Goal: Communication & Community: Answer question/provide support

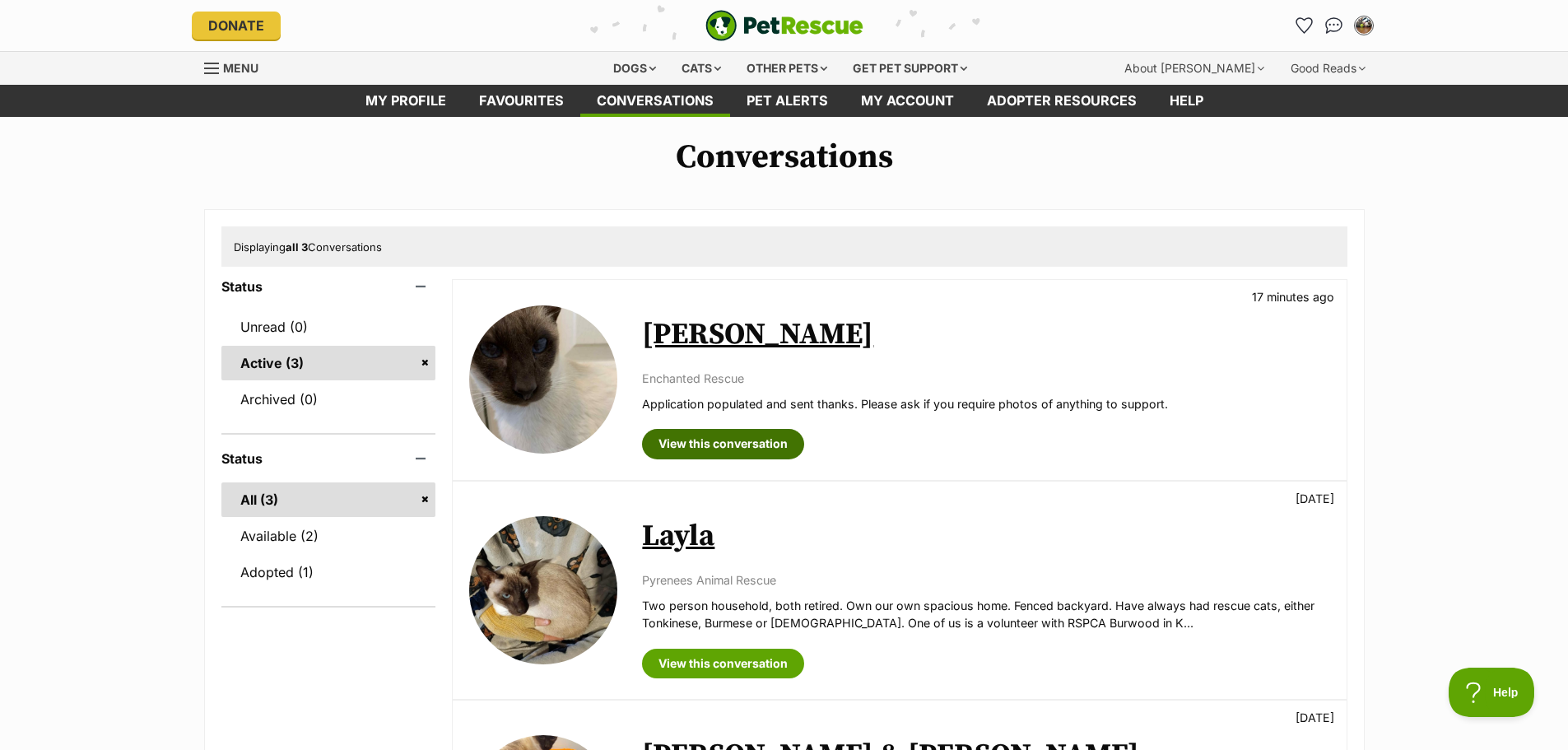
click at [719, 445] on link "View this conversation" at bounding box center [723, 444] width 162 height 30
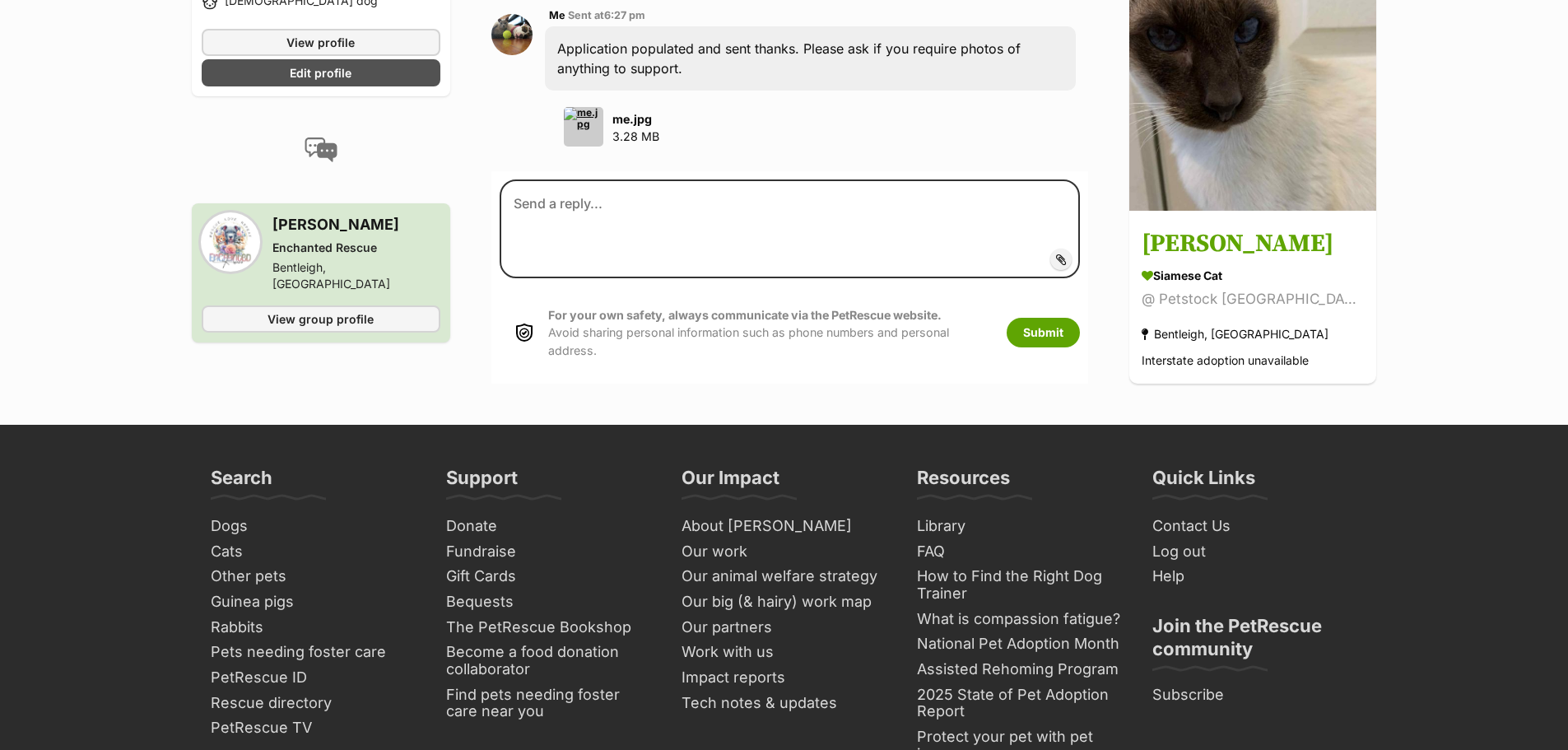
scroll to position [1564, 0]
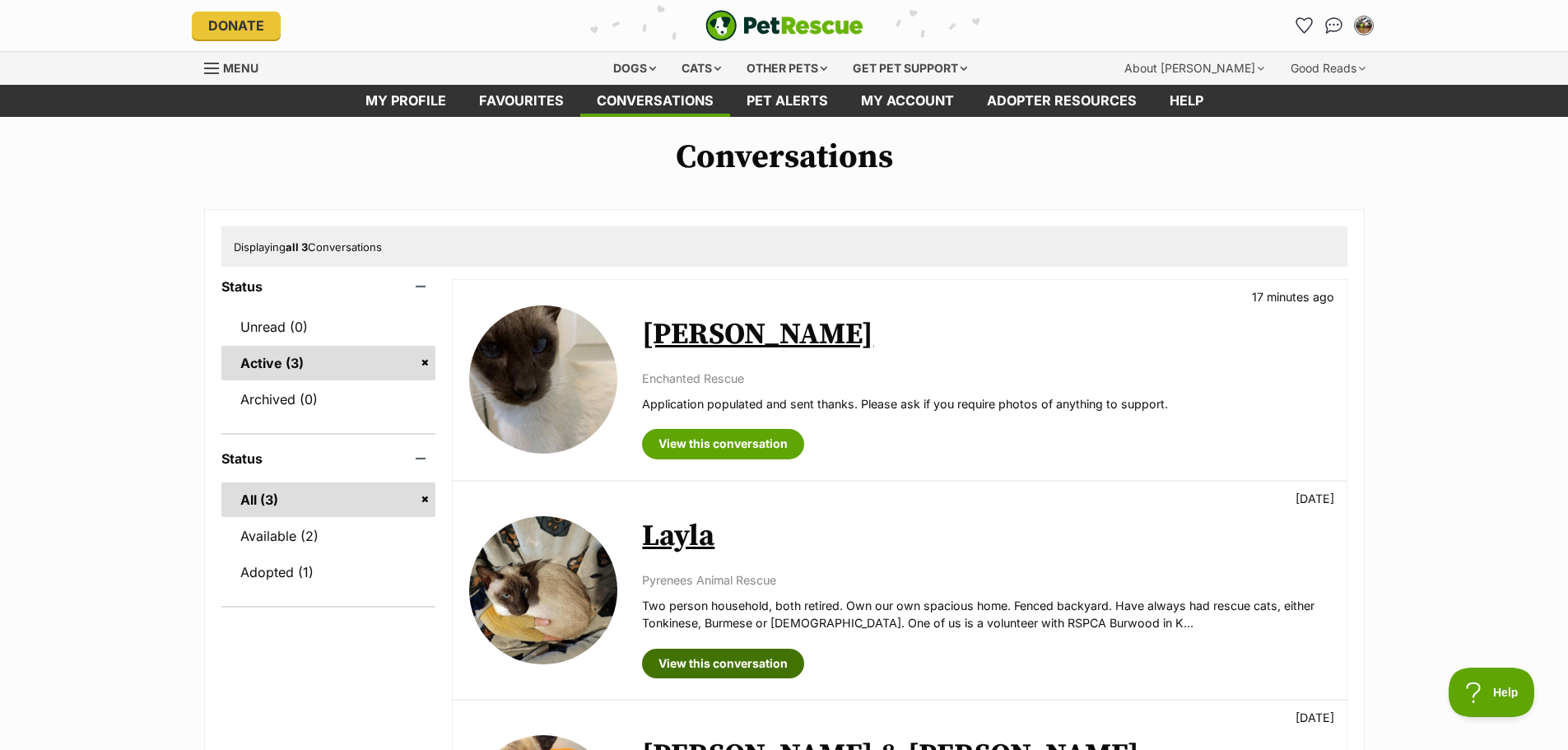
click at [722, 658] on link "View this conversation" at bounding box center [723, 663] width 162 height 30
click at [426, 89] on link "My profile" at bounding box center [406, 101] width 113 height 32
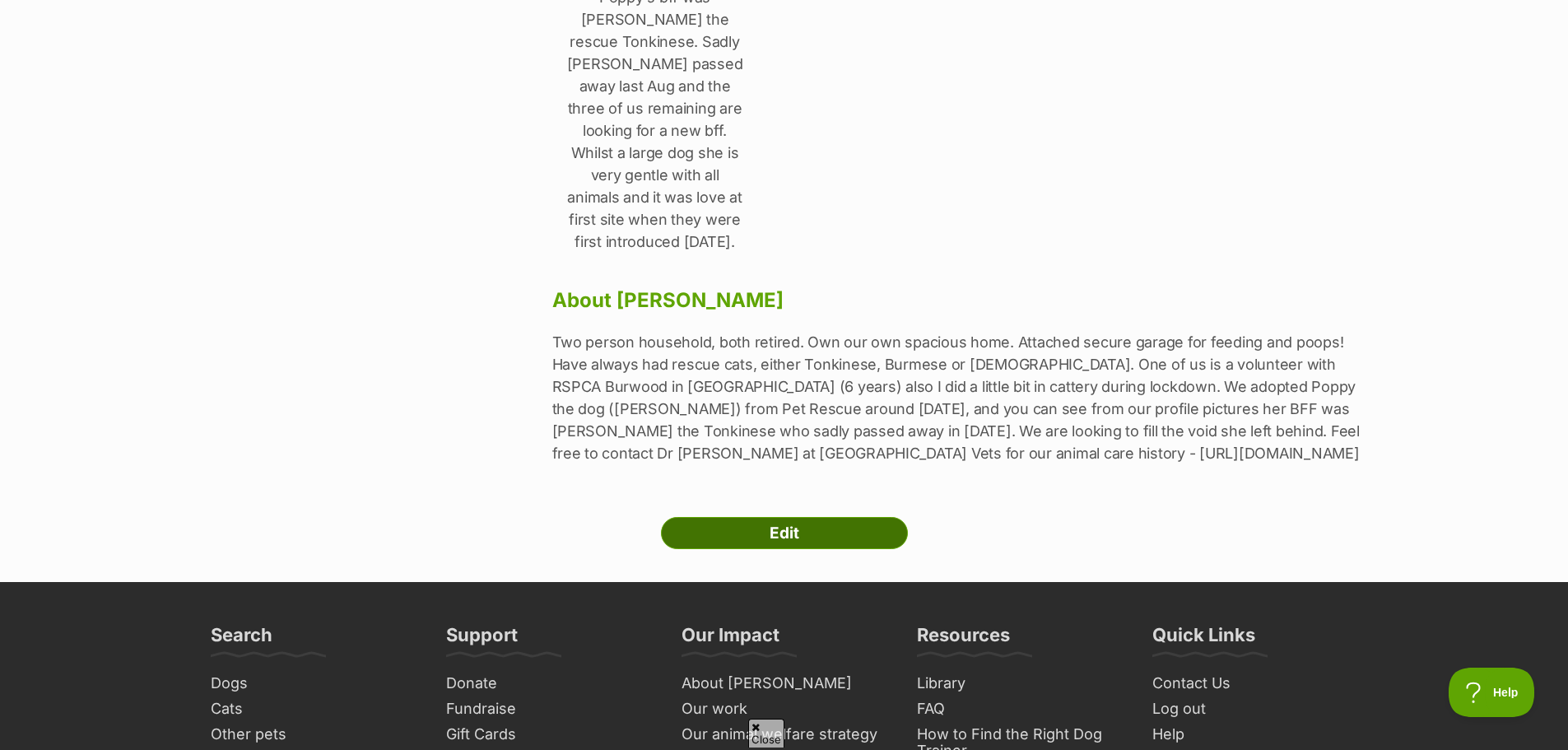
scroll to position [741, 0]
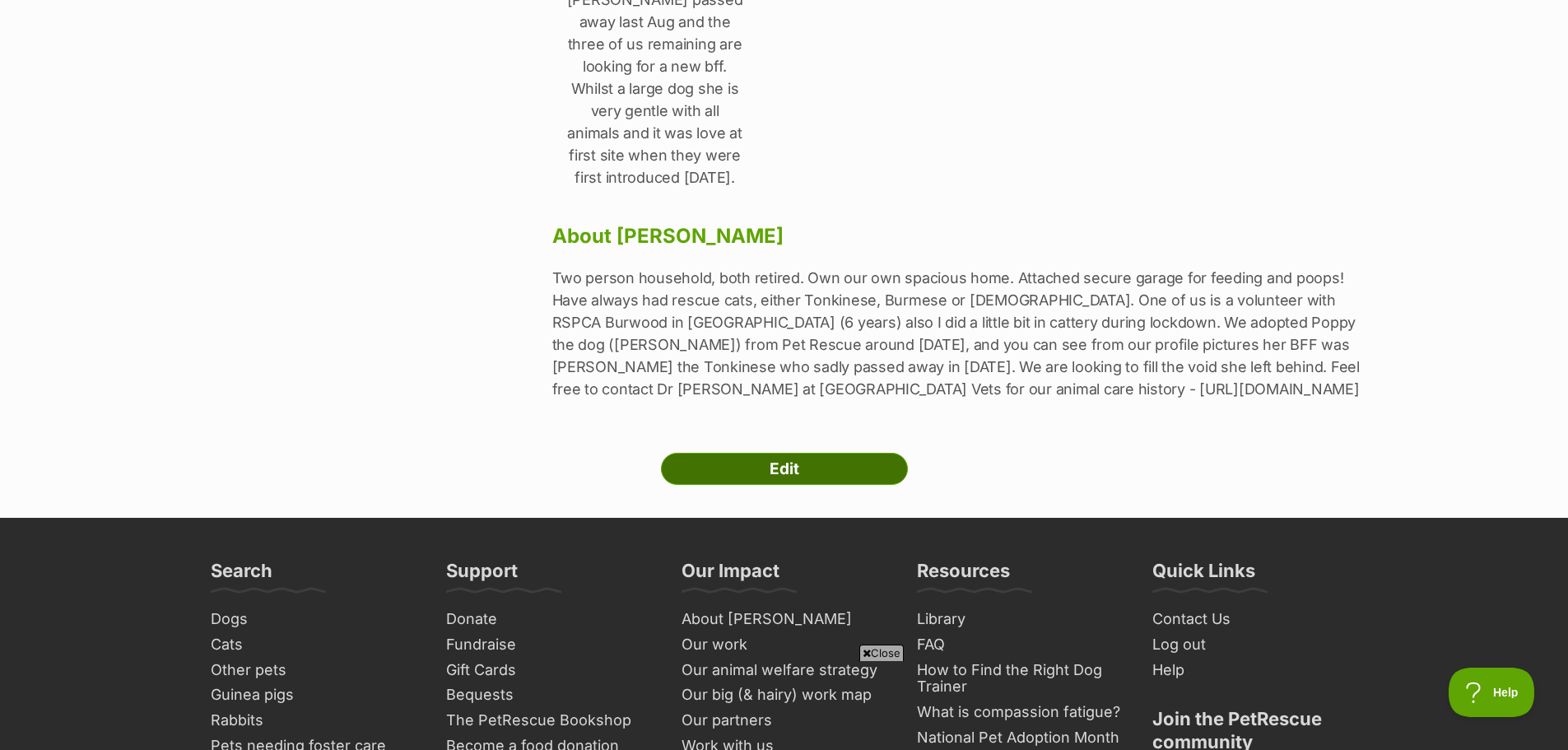
click at [783, 453] on link "Edit" at bounding box center [784, 469] width 247 height 33
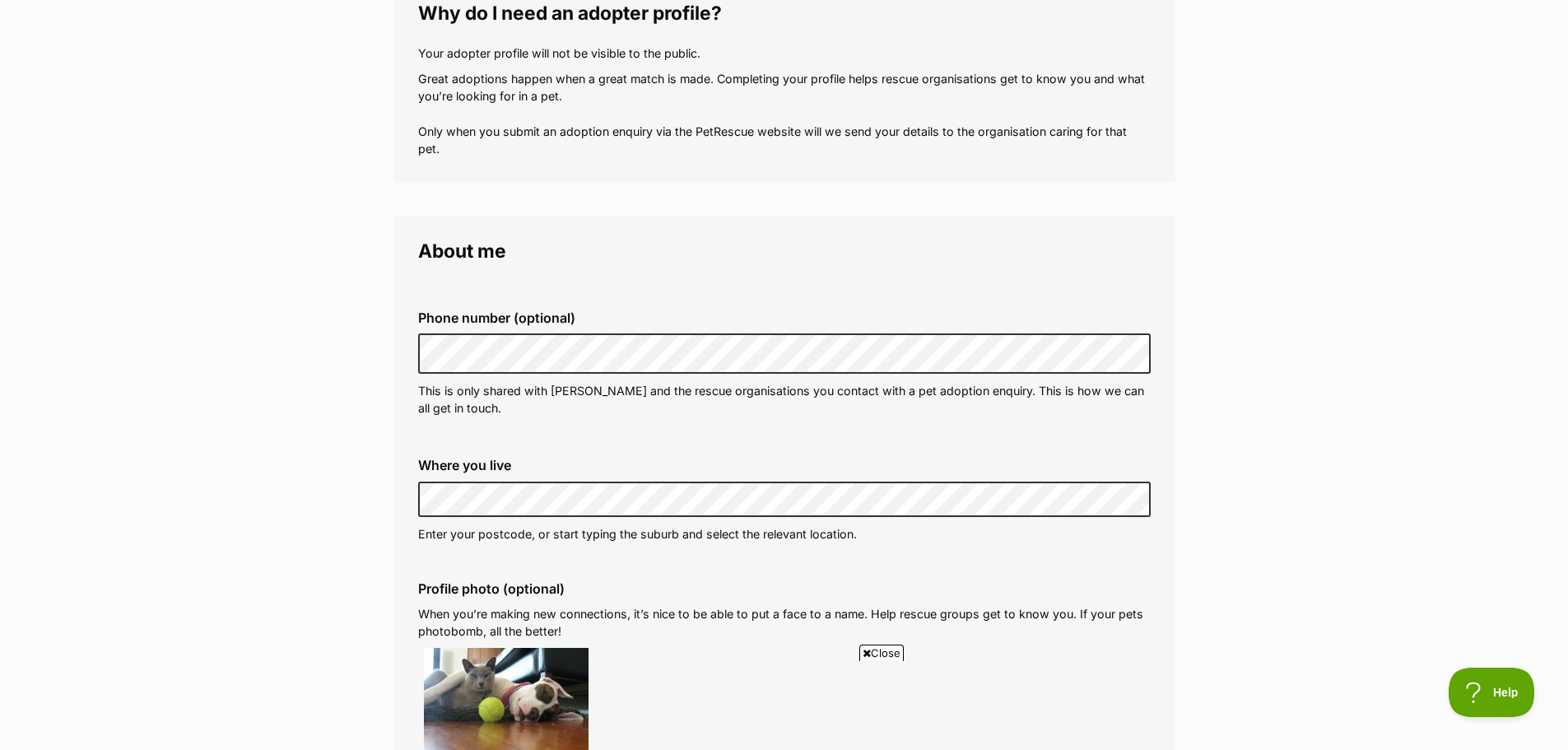
scroll to position [82, 0]
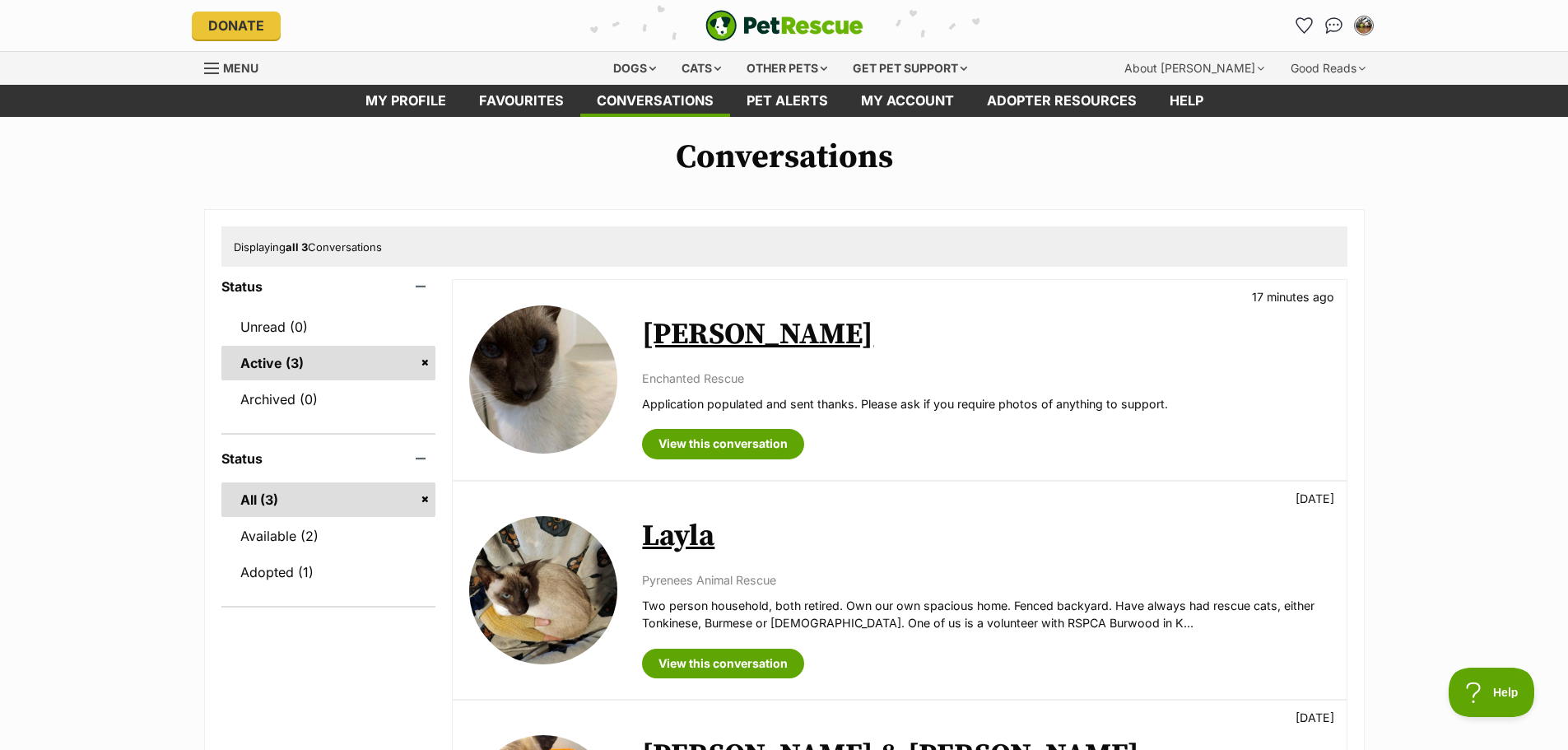
click at [609, 354] on img at bounding box center [543, 379] width 149 height 149
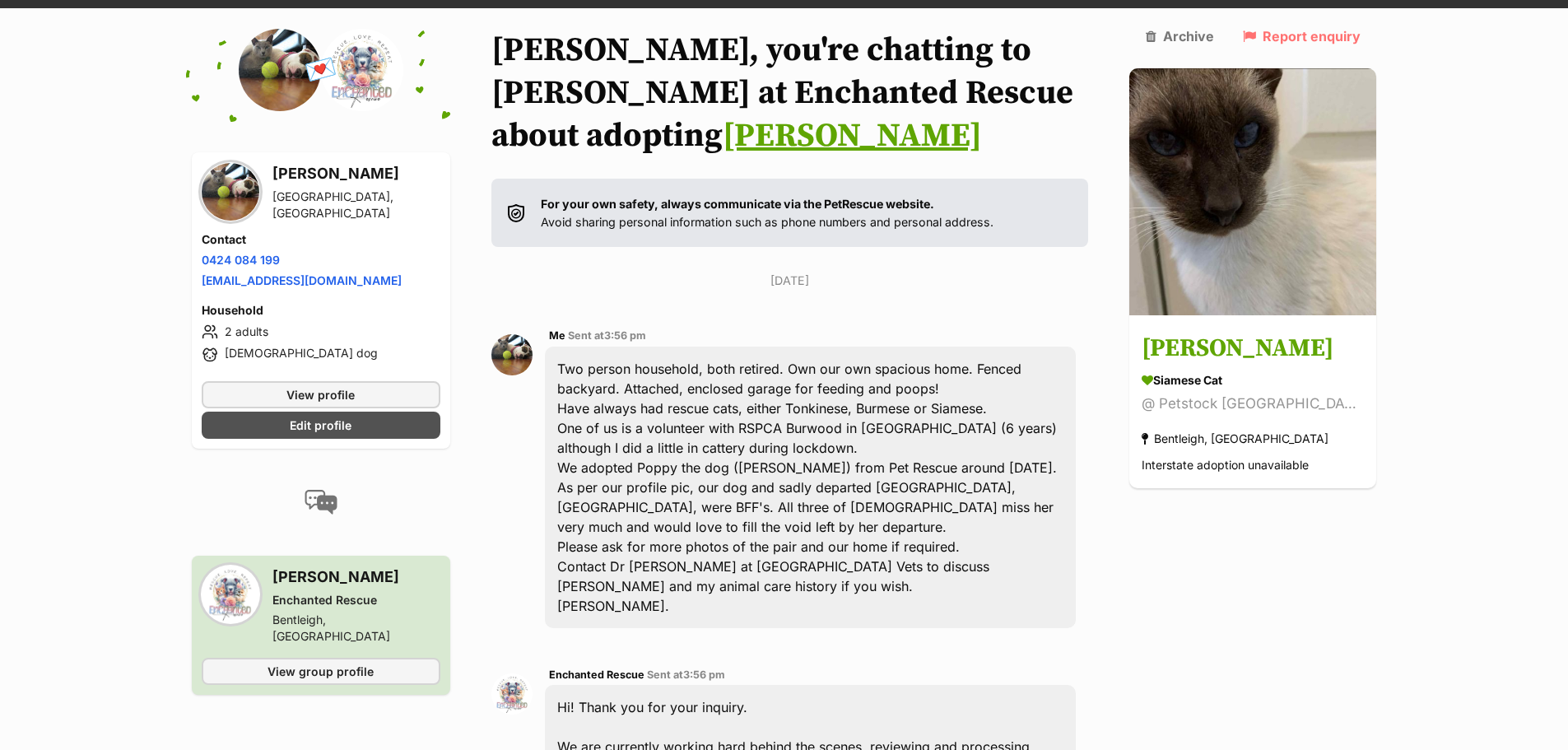
scroll to position [853, 0]
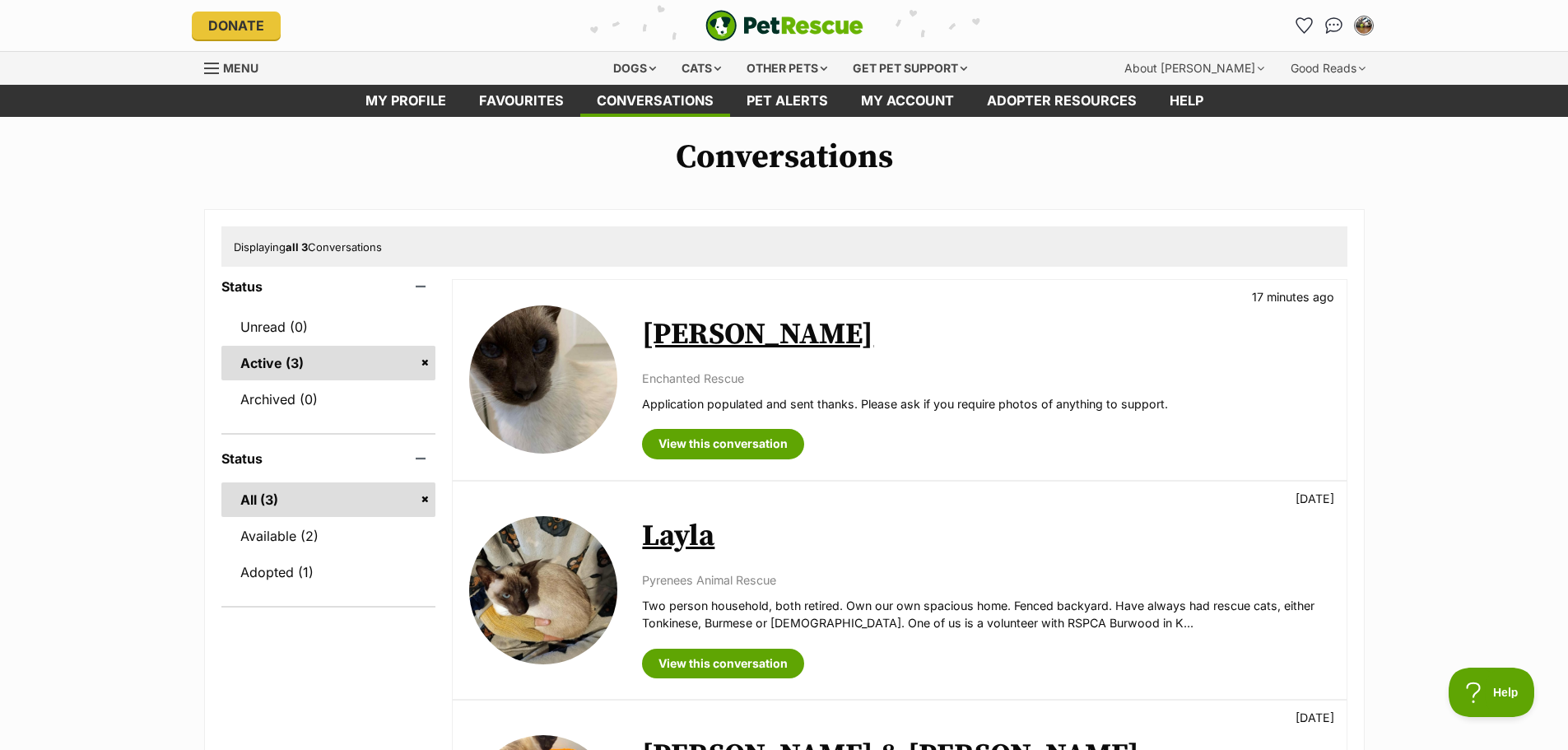
click at [585, 351] on img at bounding box center [543, 379] width 149 height 149
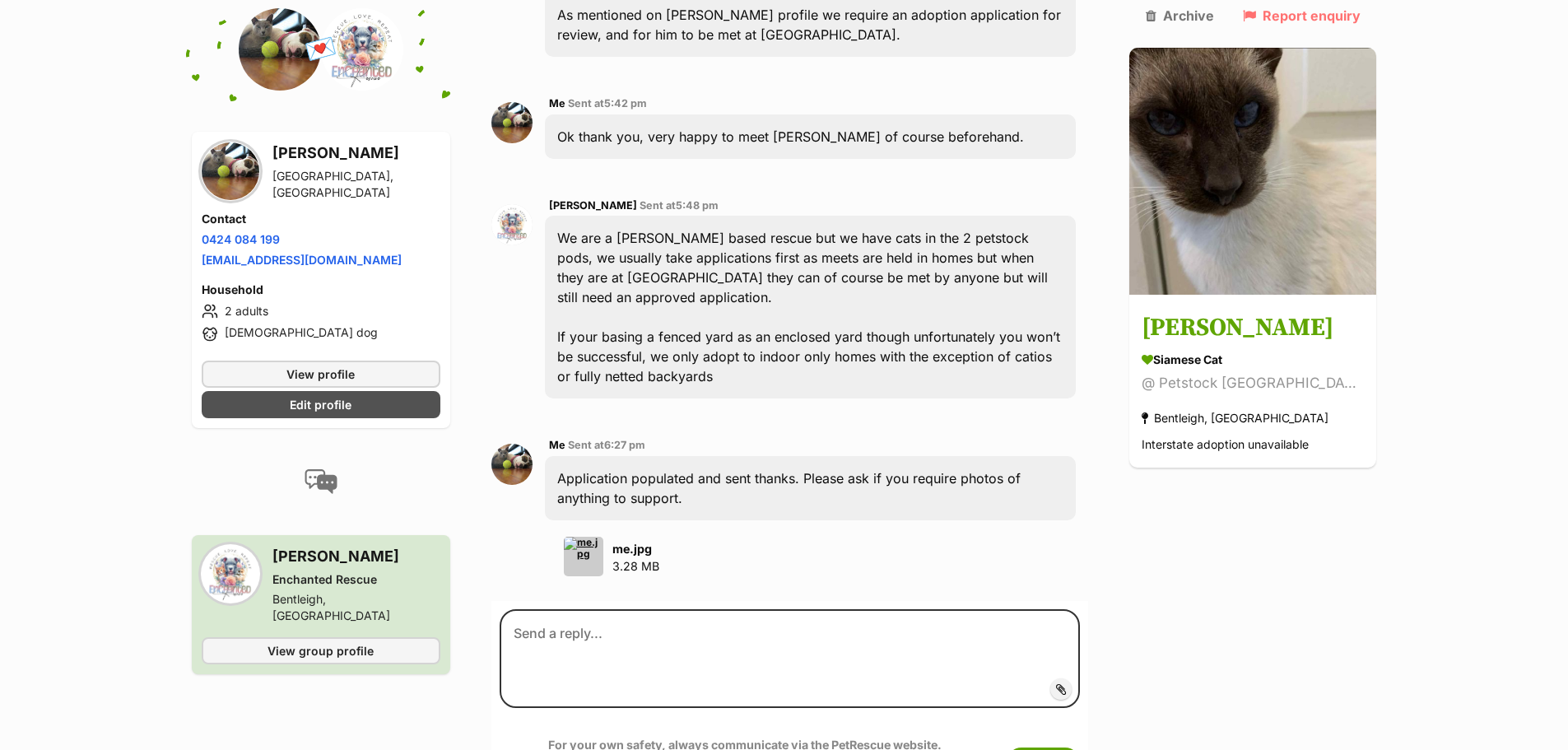
scroll to position [1373, 0]
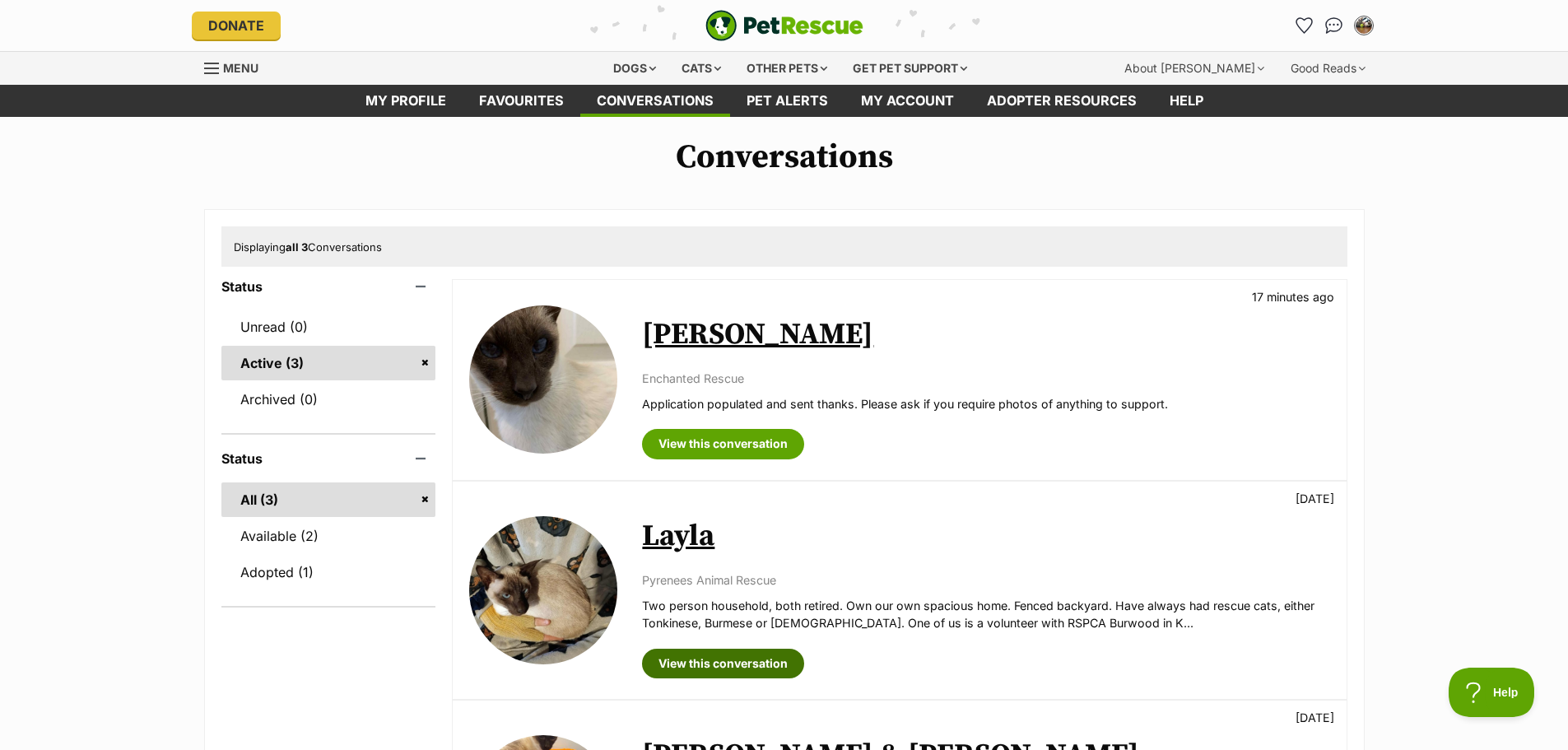
click at [730, 663] on link "View this conversation" at bounding box center [723, 663] width 162 height 30
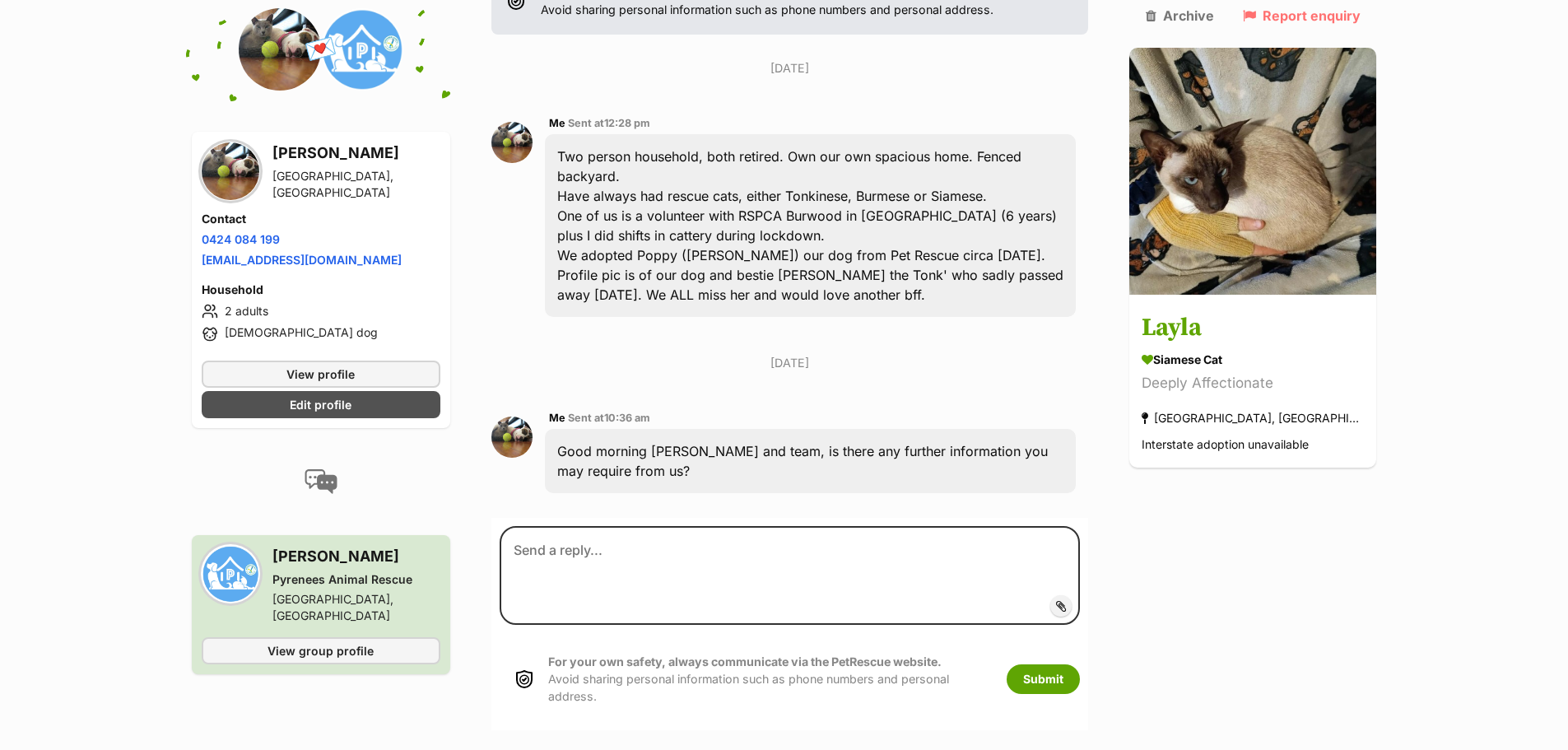
scroll to position [334, 0]
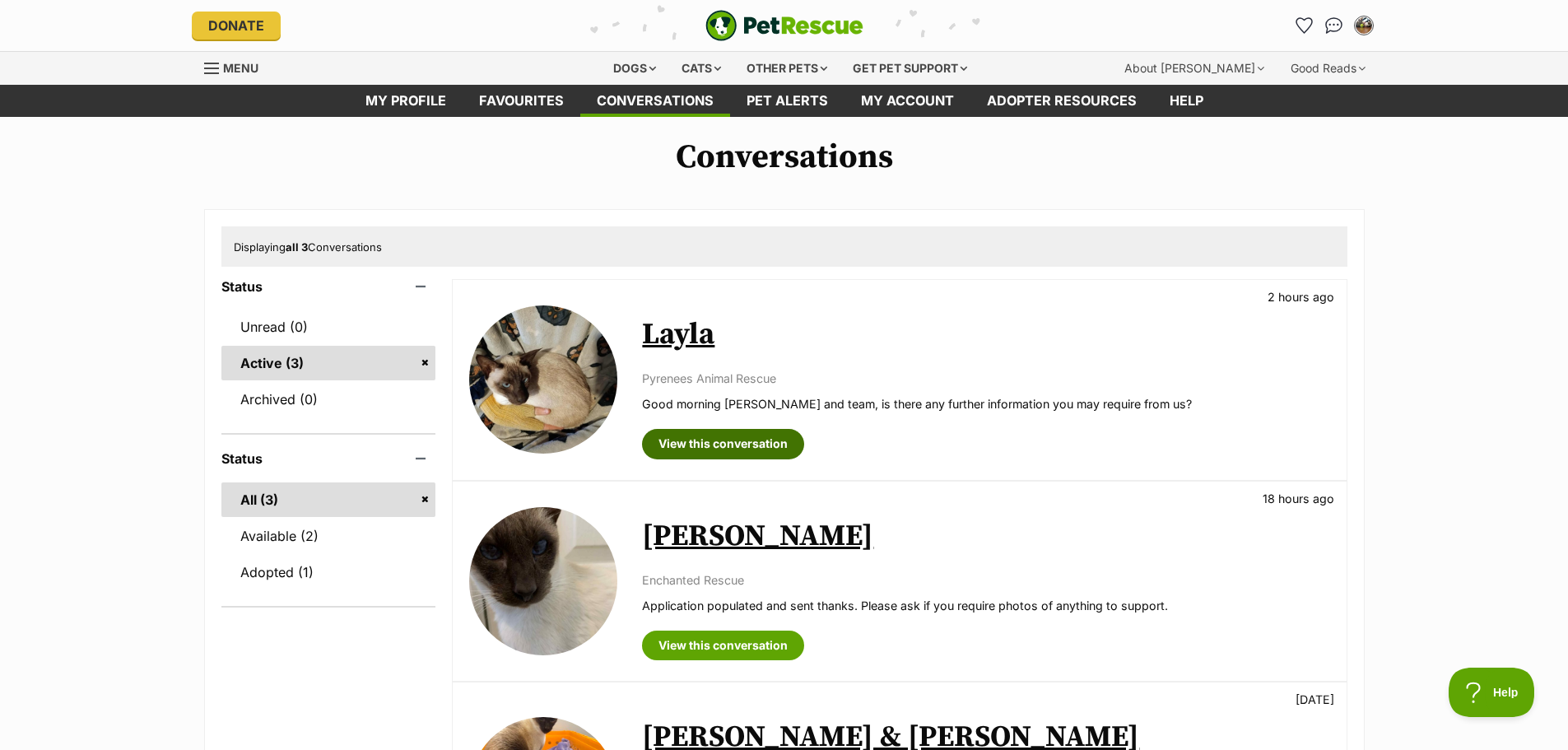
click at [763, 441] on link "View this conversation" at bounding box center [723, 444] width 162 height 30
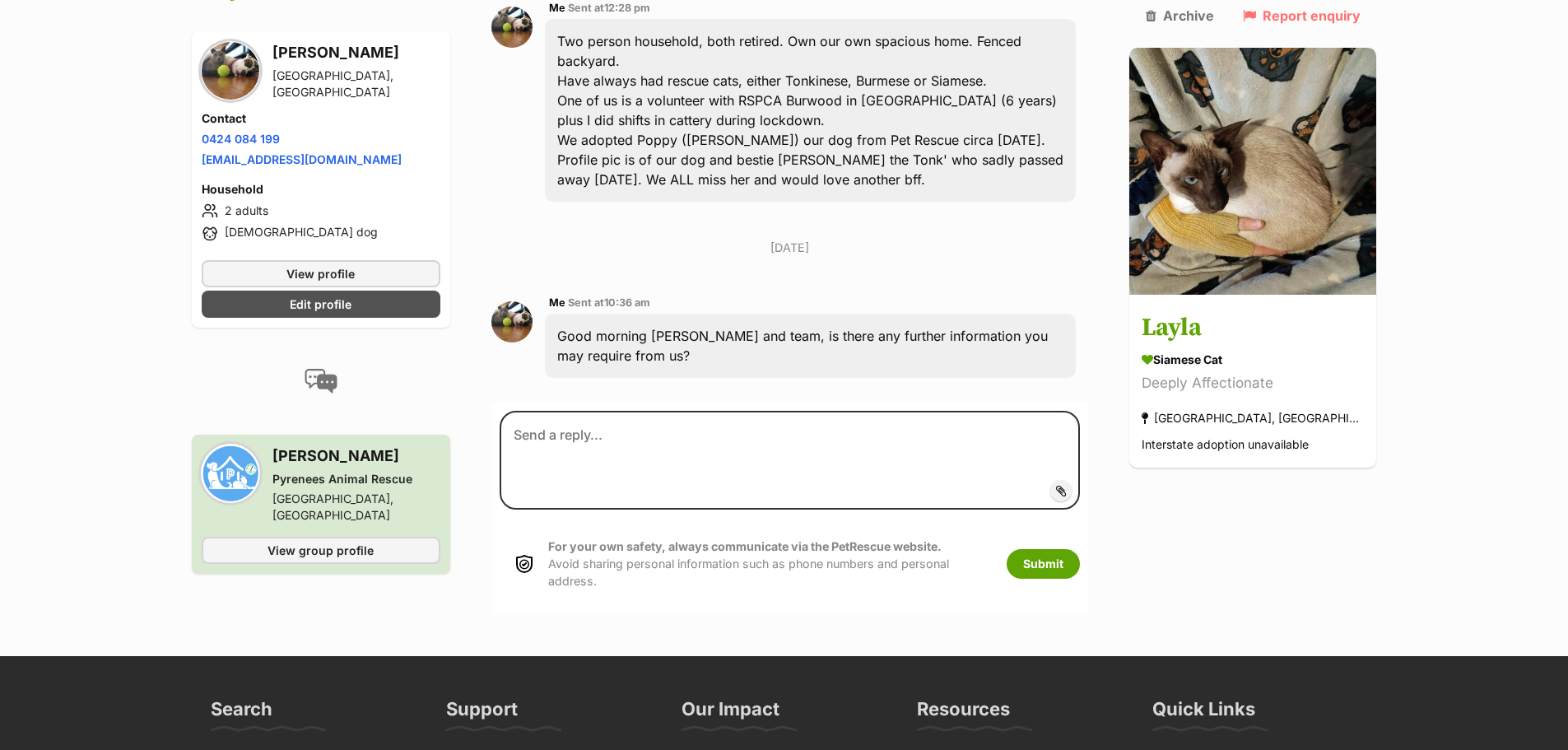
scroll to position [411, 0]
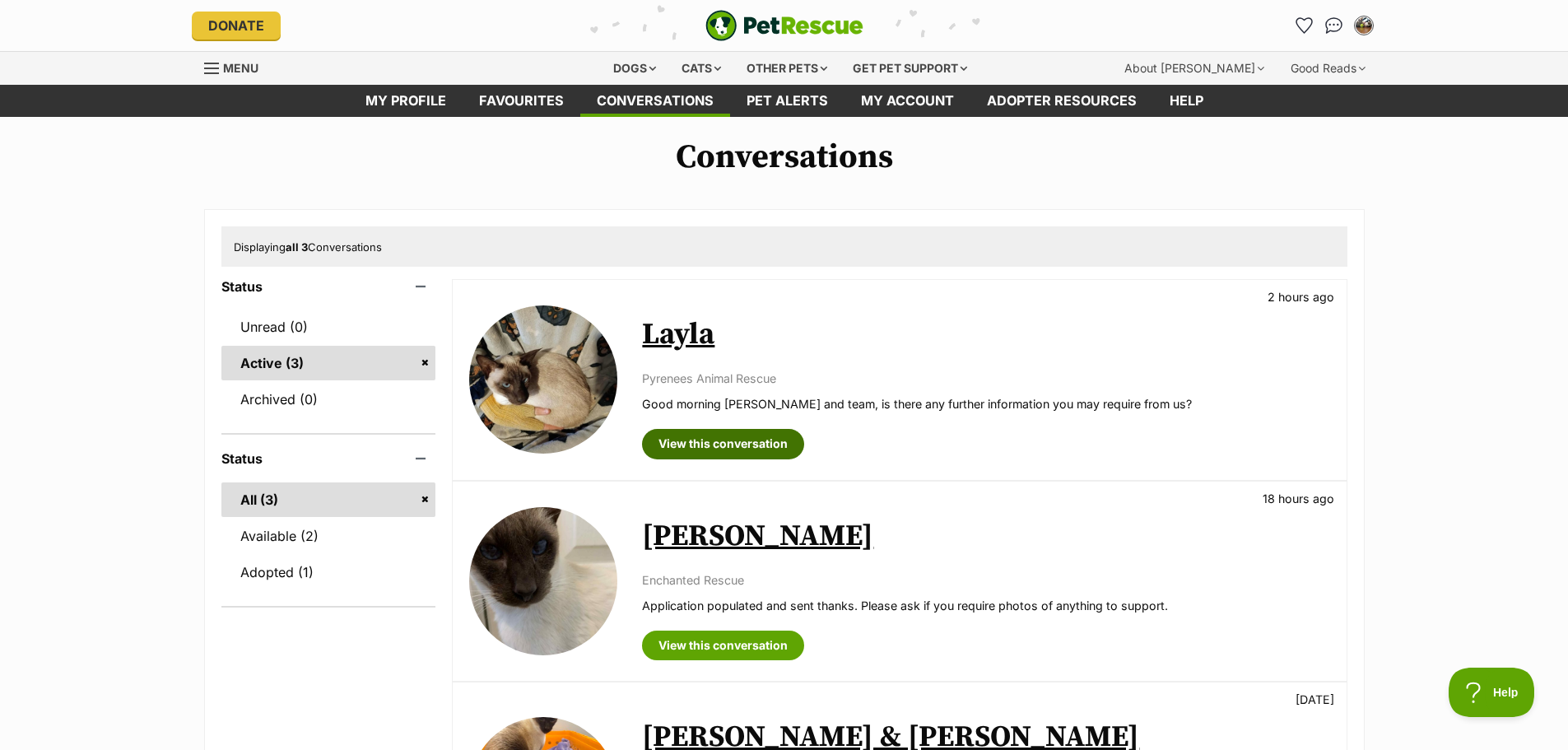
click at [680, 441] on link "View this conversation" at bounding box center [723, 444] width 162 height 30
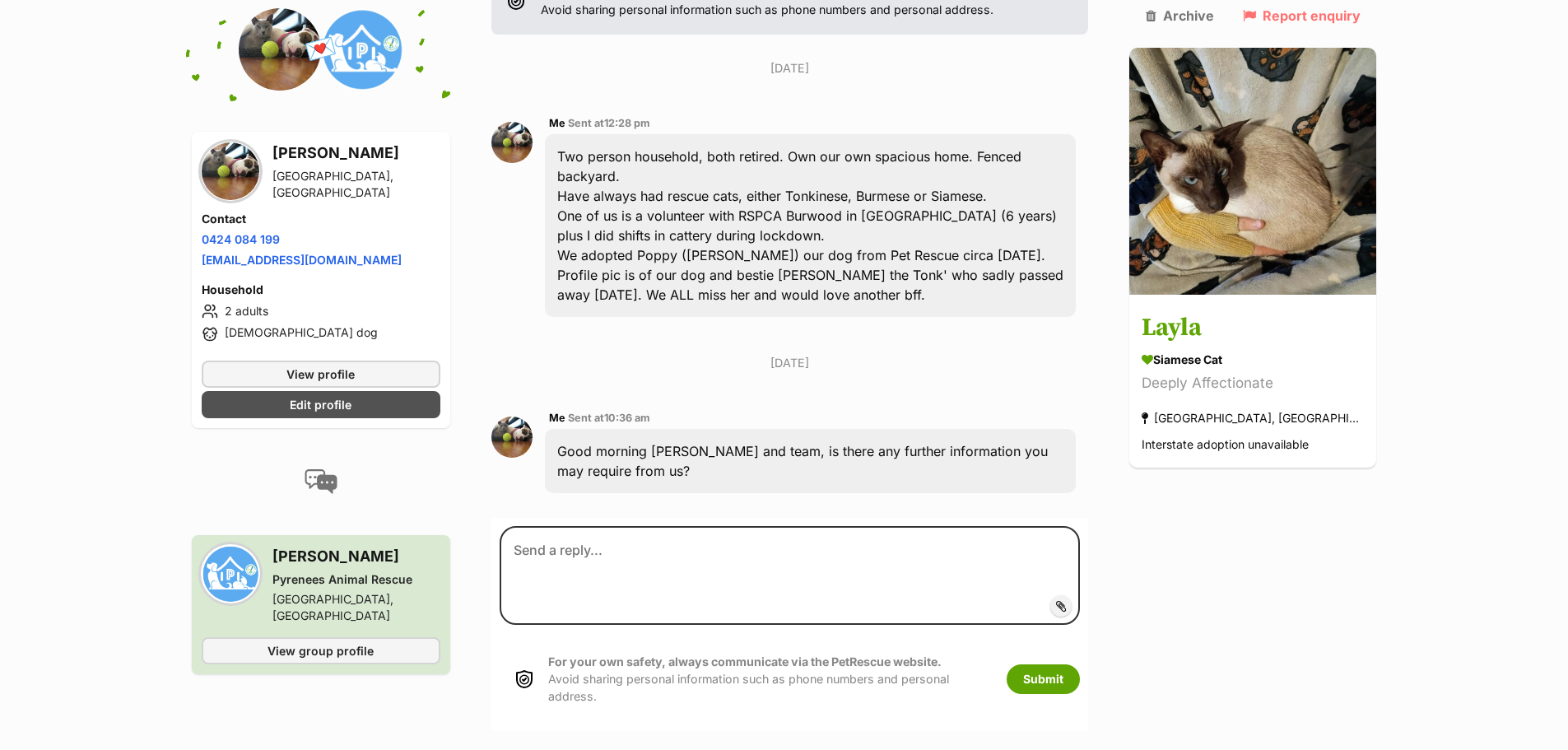
scroll to position [334, 0]
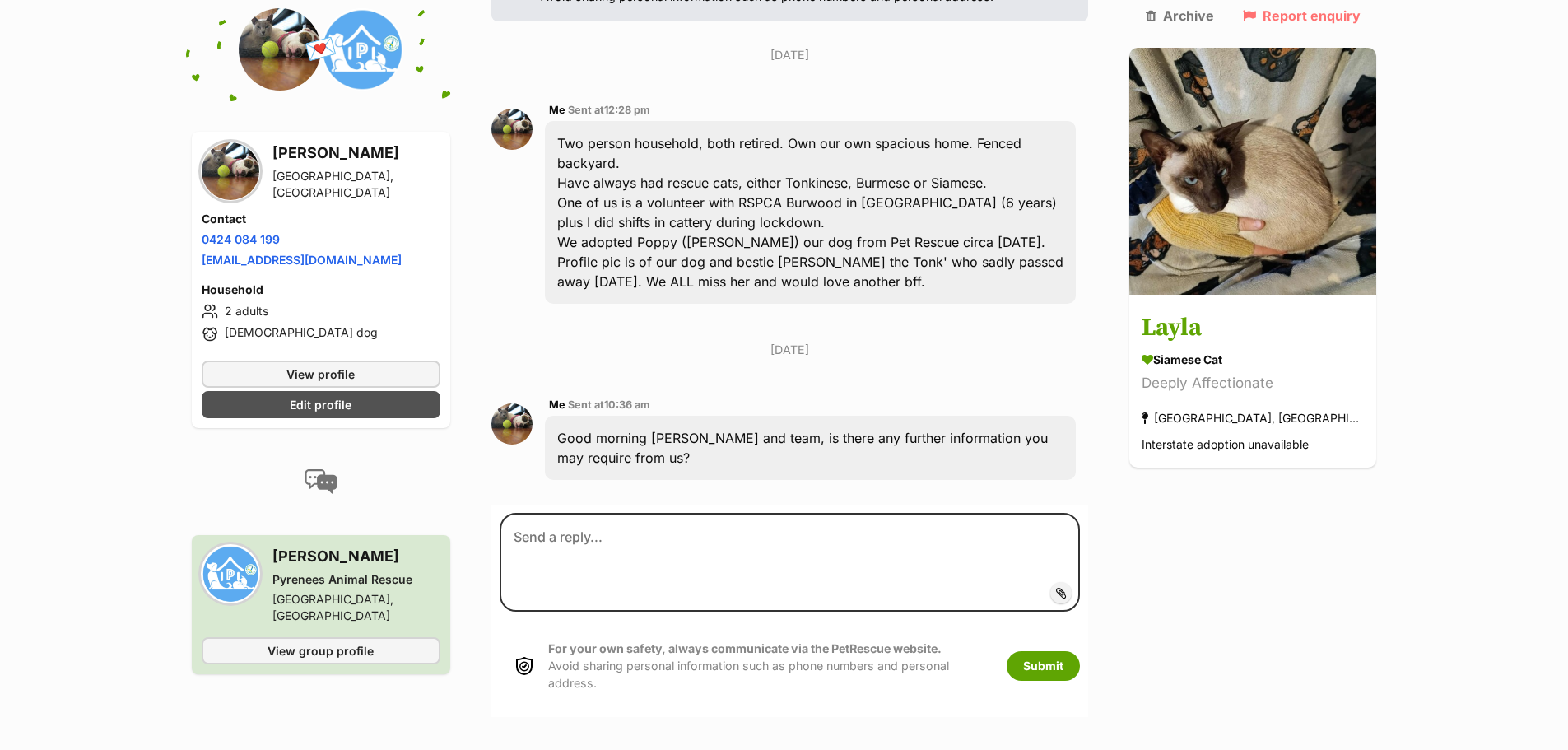
click at [1099, 586] on span "Add attachment" at bounding box center [1117, 593] width 88 height 13
click at [0, 0] on input "Add attachment" at bounding box center [0, 0] width 0 height 0
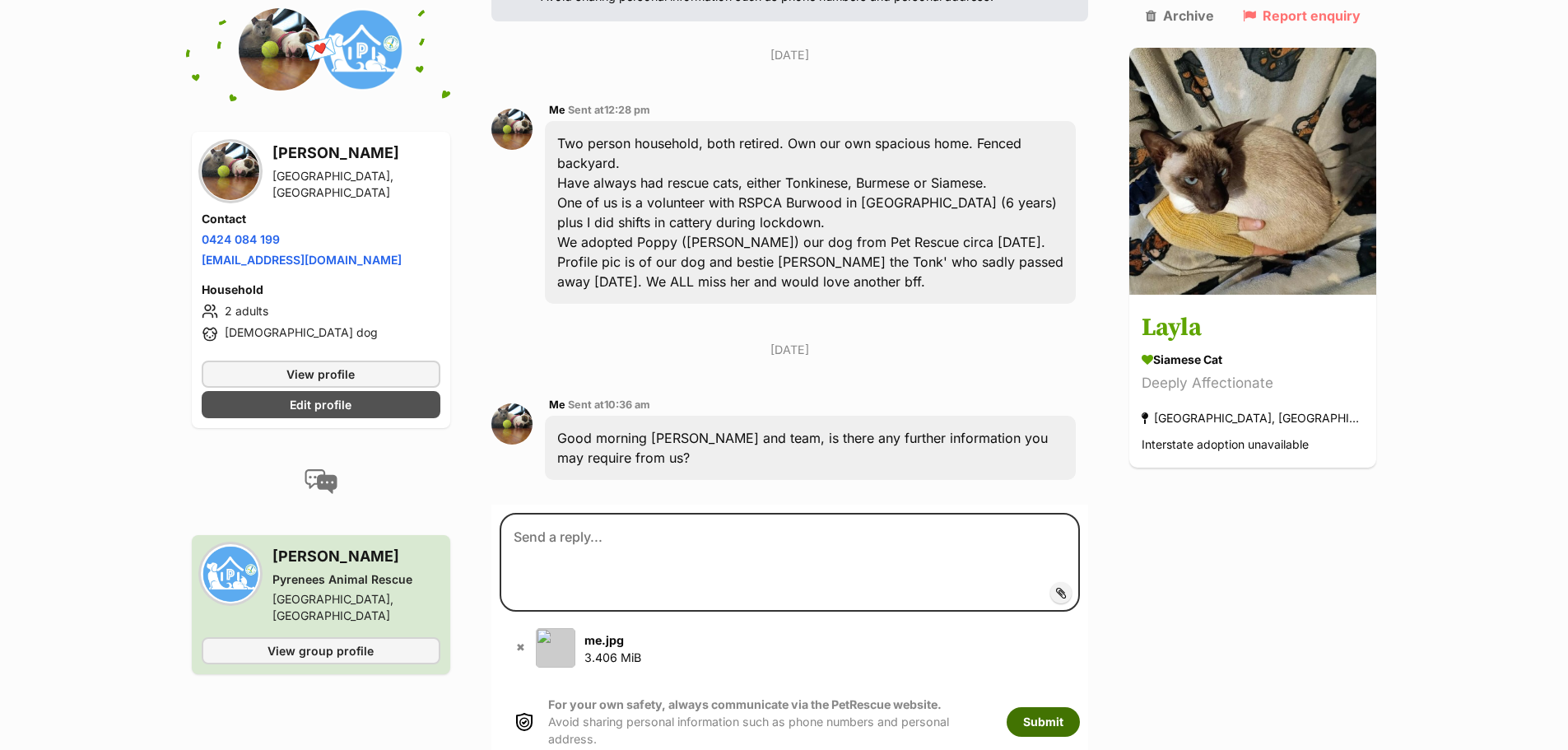
click at [1080, 707] on button "Submit" at bounding box center [1043, 722] width 73 height 30
